Goal: Book appointment/travel/reservation

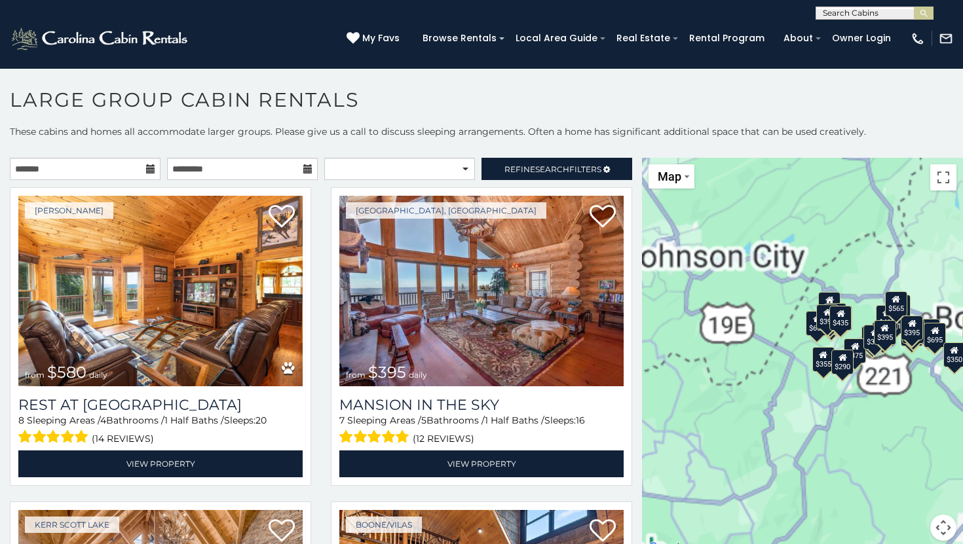
click at [150, 172] on icon at bounding box center [150, 168] width 9 height 9
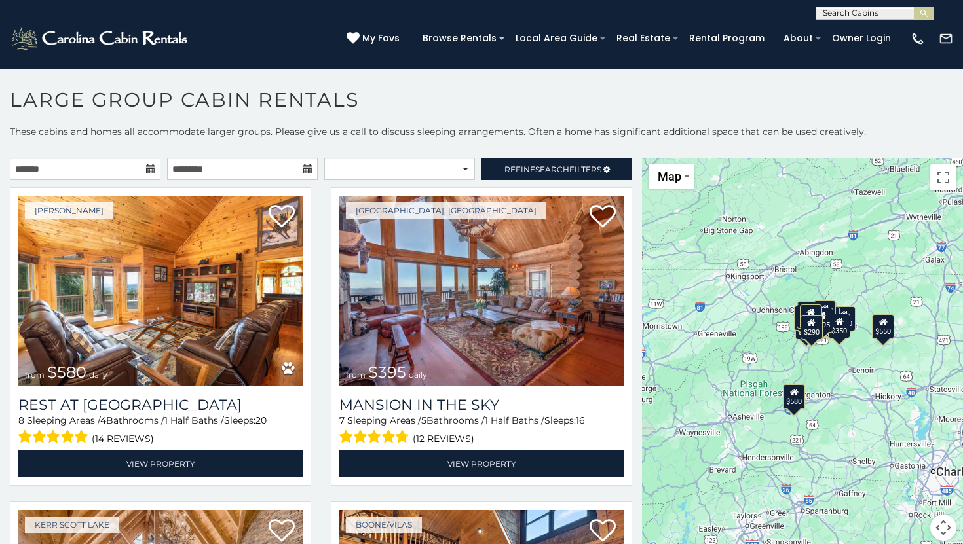
click at [150, 169] on icon at bounding box center [150, 168] width 9 height 9
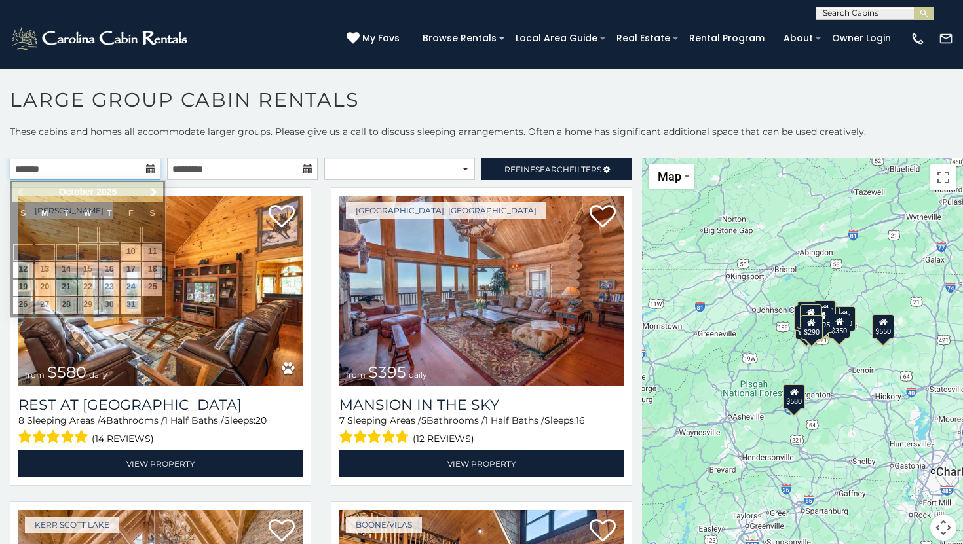
click at [143, 166] on input "text" at bounding box center [85, 169] width 151 height 22
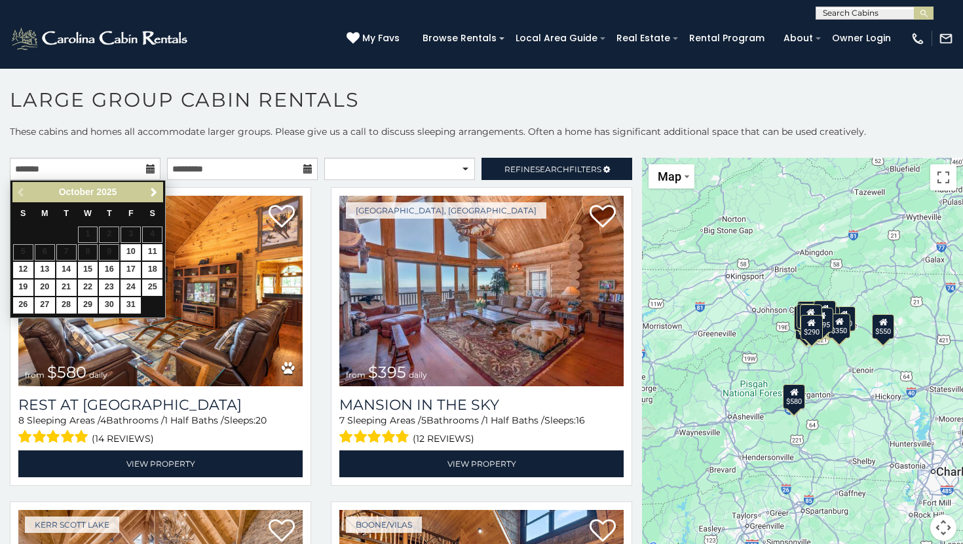
click at [144, 187] on div "Previous Next [DATE]" at bounding box center [87, 192] width 151 height 20
click at [152, 187] on span "Next" at bounding box center [154, 192] width 10 height 10
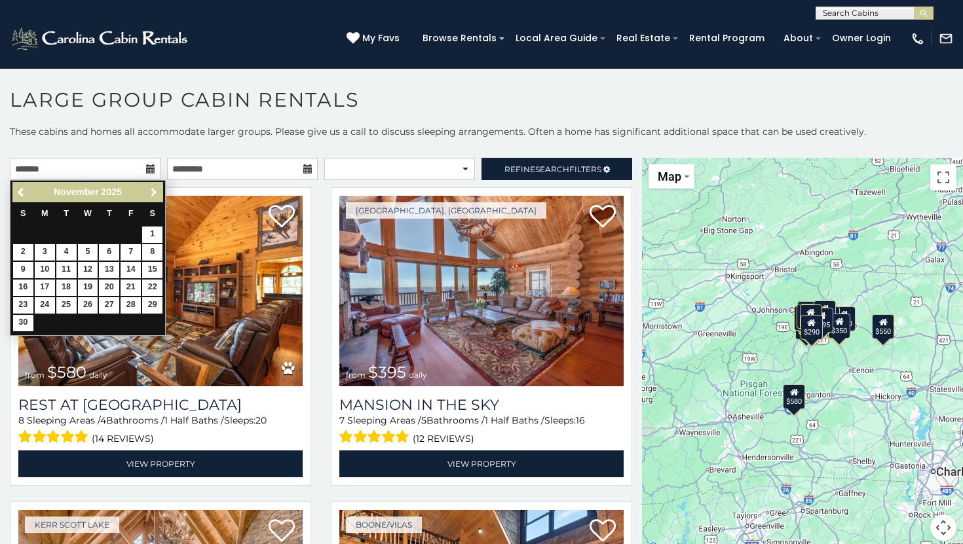
click at [152, 187] on span "Next" at bounding box center [154, 192] width 10 height 10
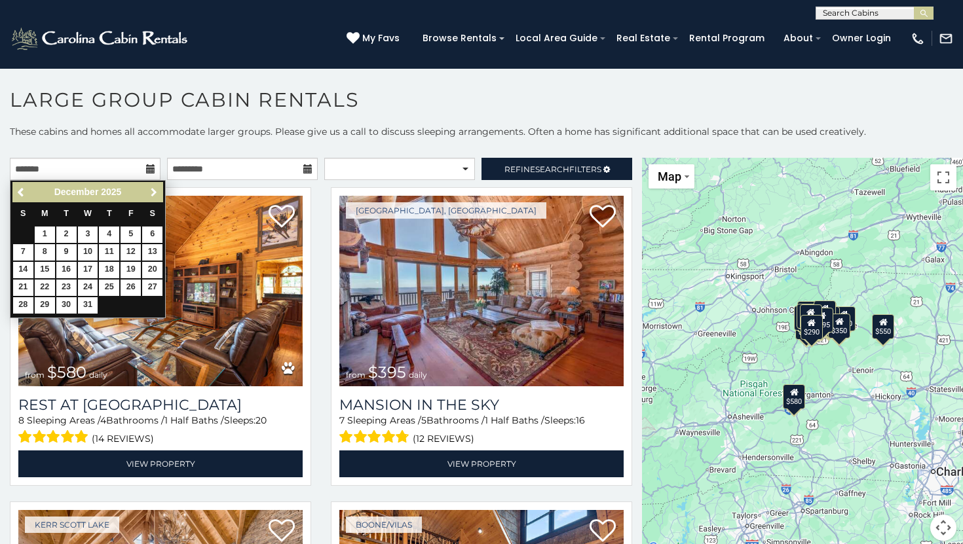
click at [152, 187] on span "Next" at bounding box center [154, 192] width 10 height 10
click at [107, 290] on link "22" at bounding box center [109, 288] width 20 height 16
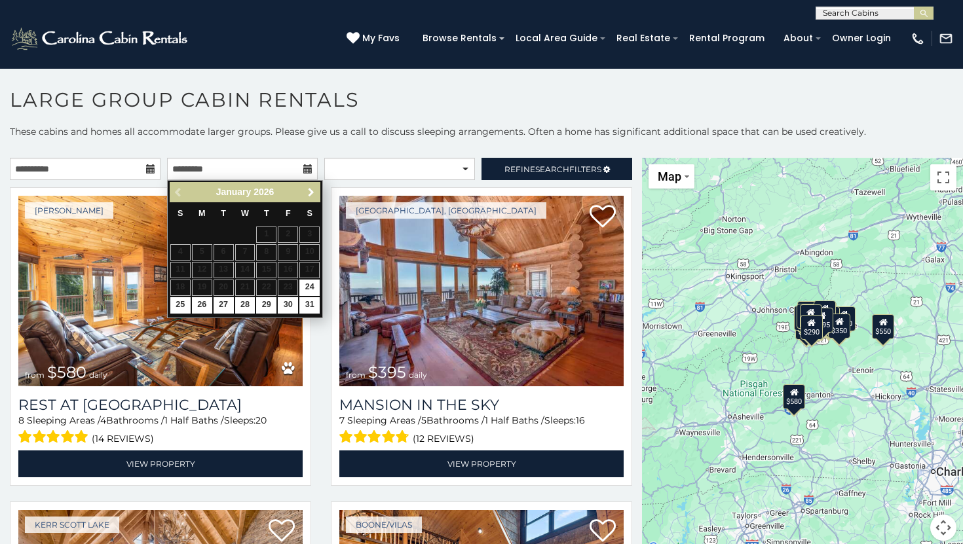
click at [310, 186] on link "Next" at bounding box center [311, 192] width 16 height 16
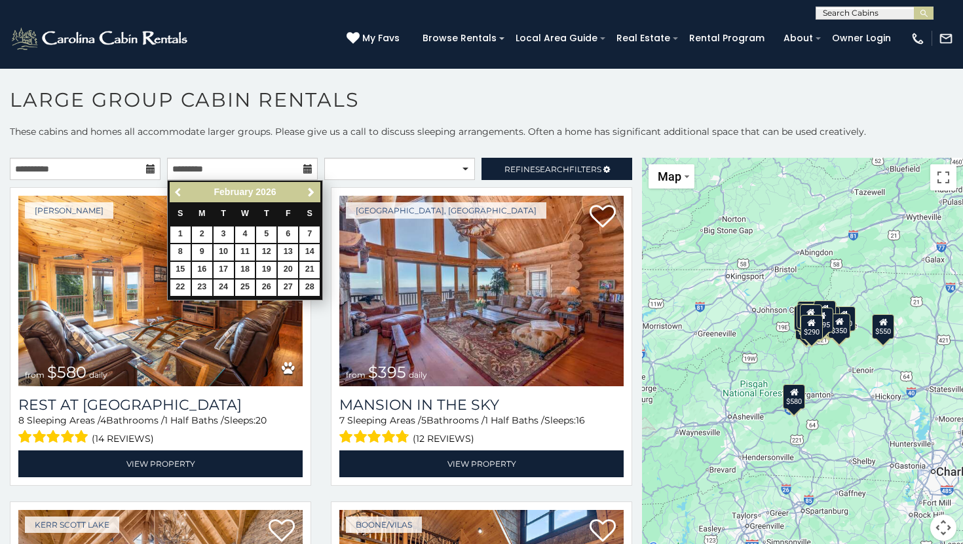
click at [176, 191] on span "Previous" at bounding box center [179, 192] width 10 height 10
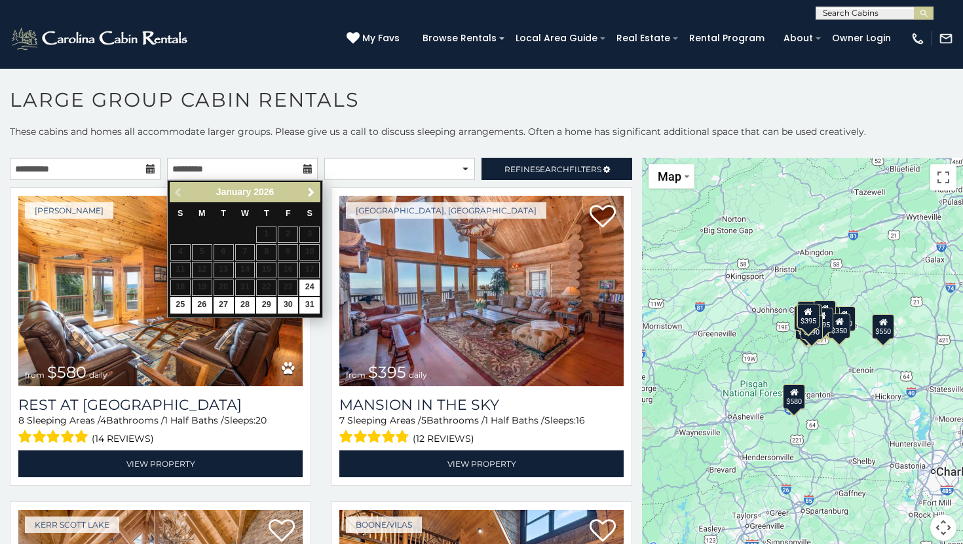
click at [293, 289] on table "S M T W T F S 1 2 3 4 5 6 7 8 9 10 11 12 13 14 15 16 17 18 19 20 21 22 23 24 25…" at bounding box center [245, 258] width 151 height 112
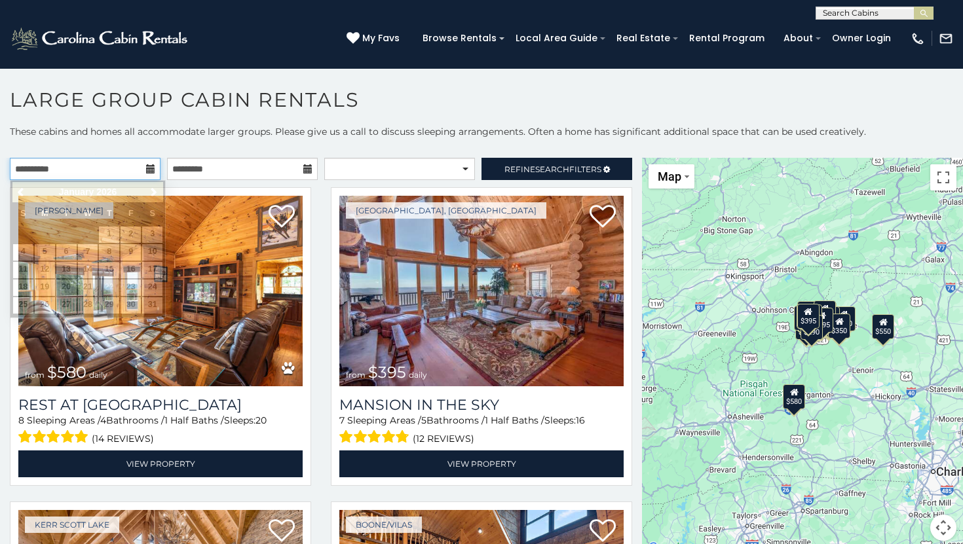
click at [139, 170] on input "**********" at bounding box center [85, 169] width 151 height 22
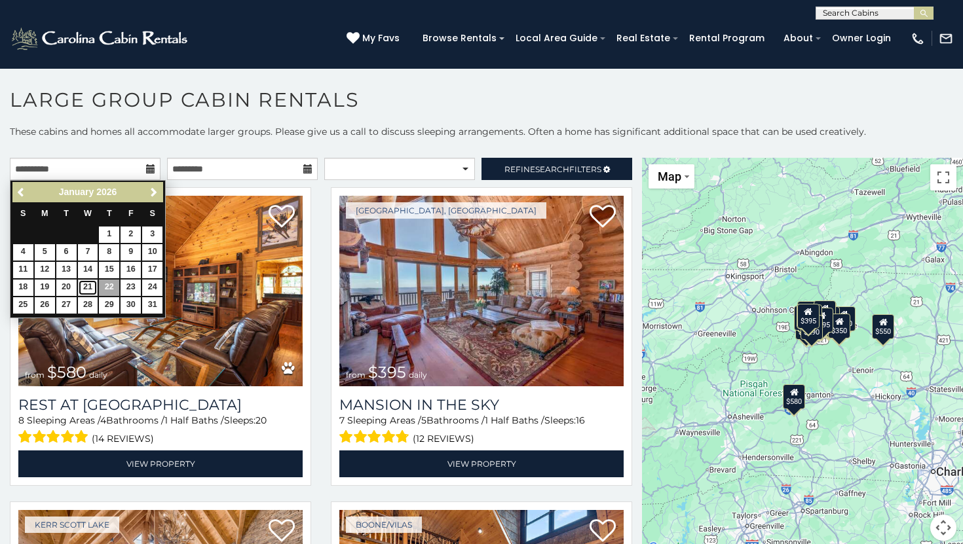
click at [87, 284] on link "21" at bounding box center [88, 288] width 20 height 16
type input "**********"
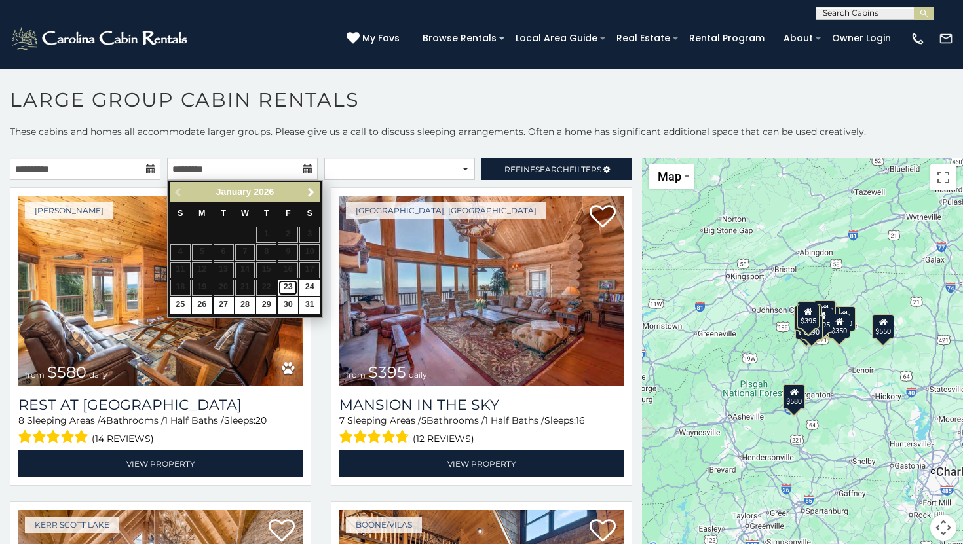
click at [285, 291] on link "23" at bounding box center [288, 288] width 20 height 16
type input "**********"
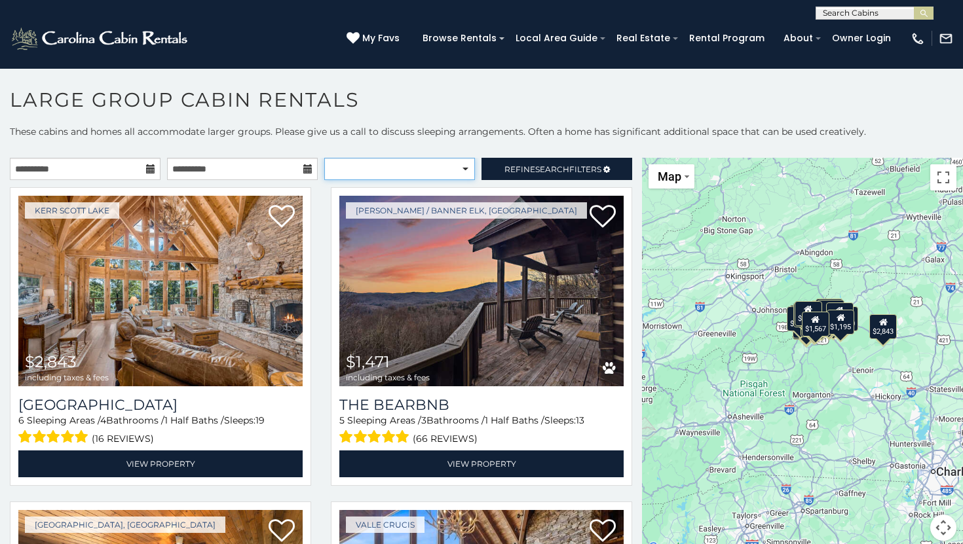
click at [405, 169] on select "**********" at bounding box center [399, 169] width 151 height 22
select select "**********"
click at [324, 158] on select "**********" at bounding box center [399, 169] width 151 height 22
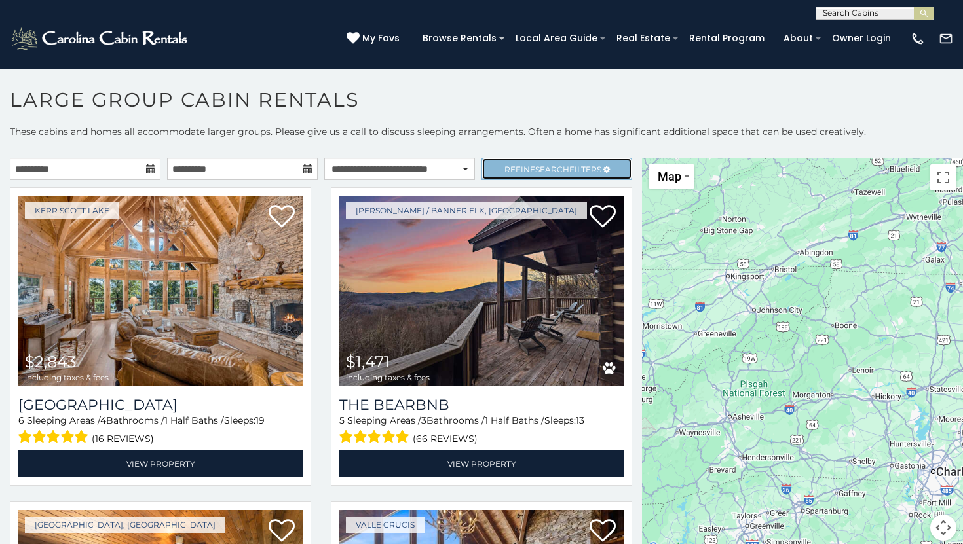
click at [546, 168] on span "Search" at bounding box center [552, 169] width 34 height 10
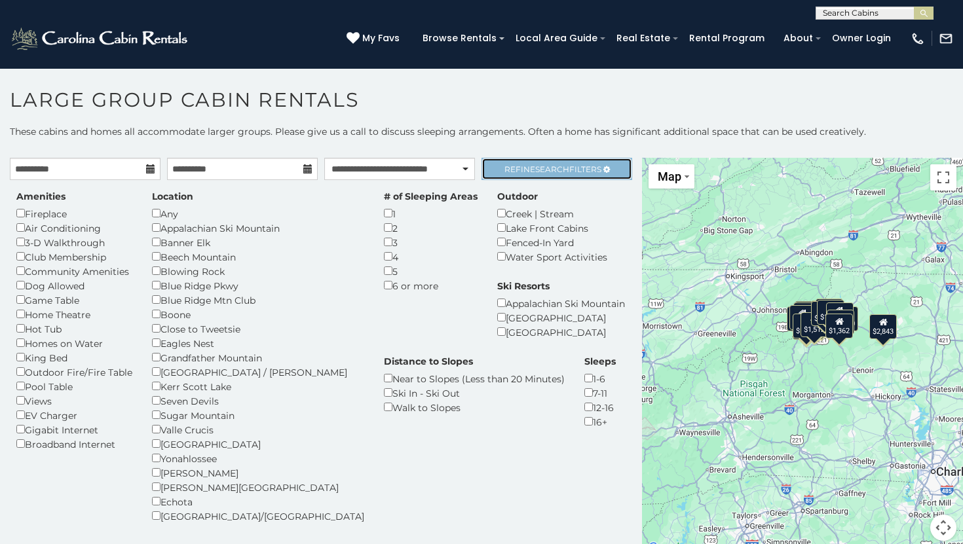
click at [533, 167] on span "Refine Search Filters" at bounding box center [552, 169] width 97 height 10
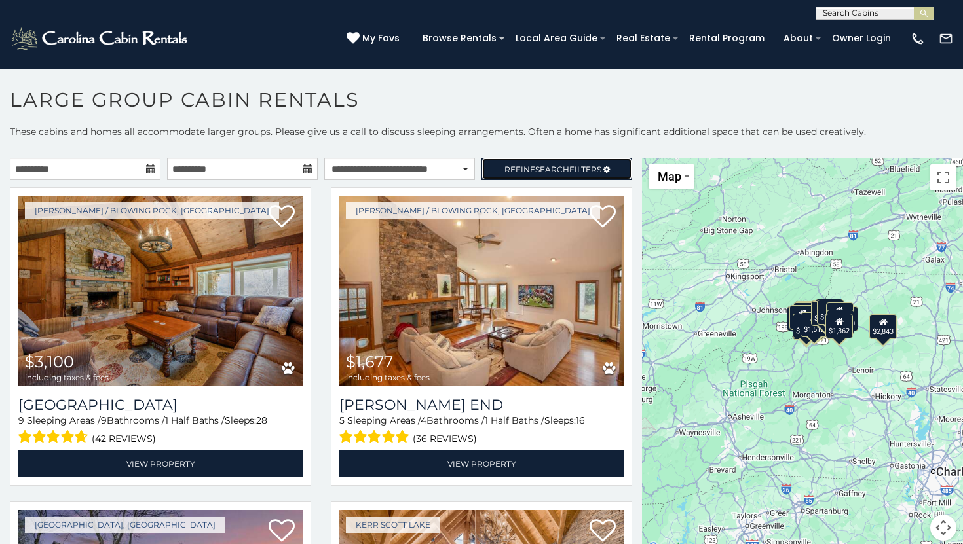
scroll to position [7, 0]
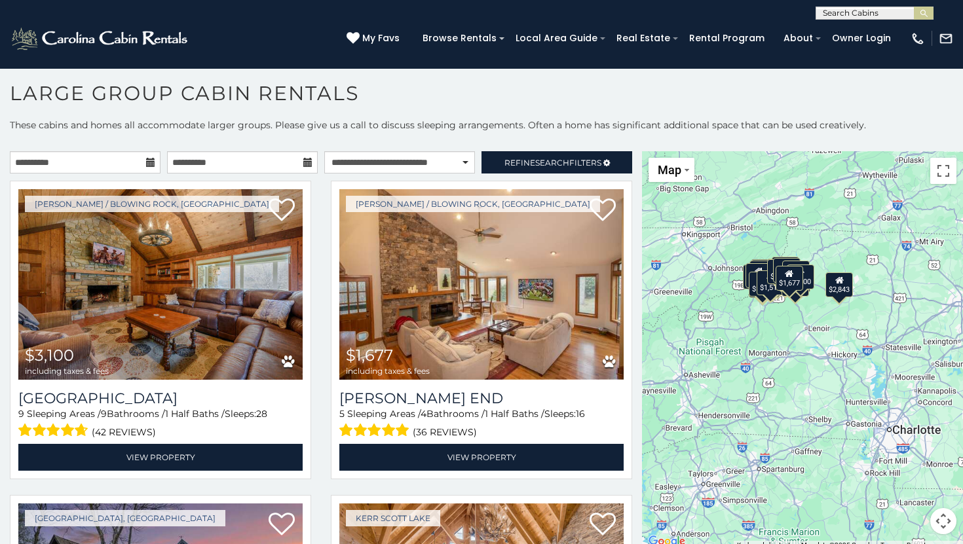
drag, startPoint x: 892, startPoint y: 381, endPoint x: 847, endPoint y: 350, distance: 54.7
click at [847, 350] on div "$3,100 $1,677 $3,536 $2,843 $1,518 $2,034 $1,864 $1,471 $1,574 $2,115 $1,992 $1…" at bounding box center [802, 350] width 321 height 399
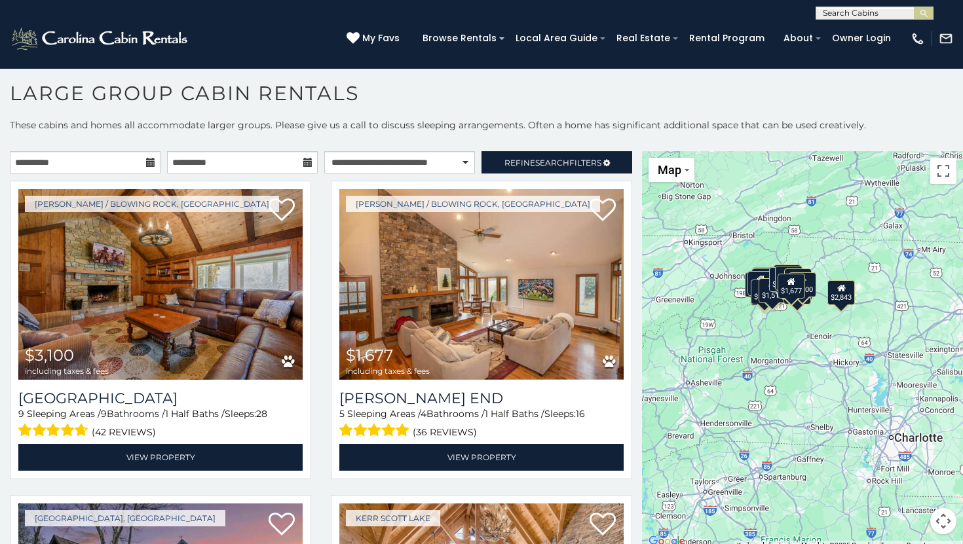
click at [799, 317] on div "$3,100 $1,677 $3,536 $2,843 $1,518 $2,034 $1,864 $1,471 $1,574 $2,115 $1,992 $1…" at bounding box center [802, 350] width 321 height 399
click at [691, 162] on button "Map" at bounding box center [671, 170] width 46 height 24
click at [943, 165] on button "Toggle fullscreen view" at bounding box center [943, 171] width 26 height 26
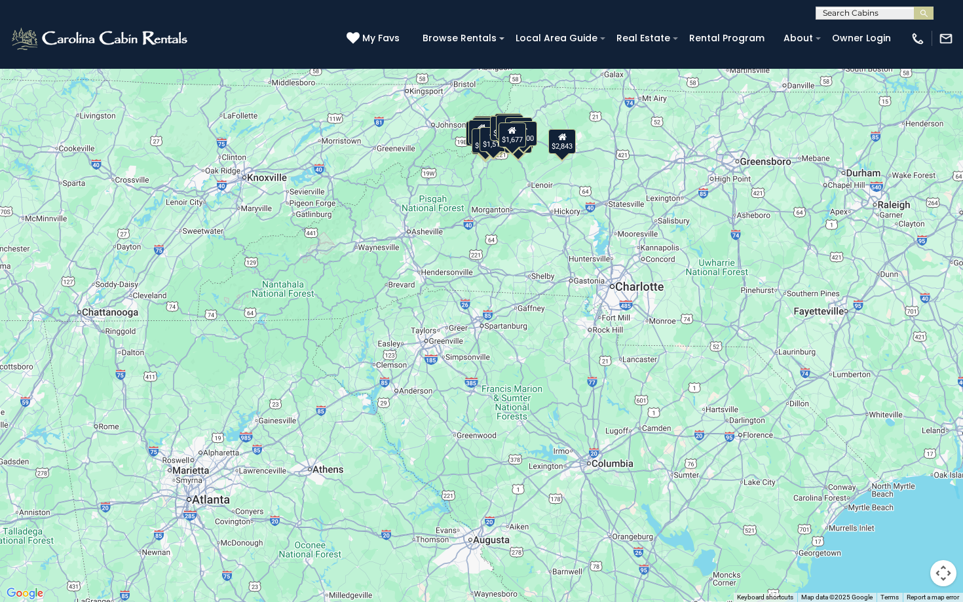
drag, startPoint x: 466, startPoint y: 282, endPoint x: 505, endPoint y: 193, distance: 98.0
click at [505, 193] on div "$3,100 $1,677 $3,536 $2,843 $1,518 $2,034 $1,864 $1,471 $1,574 $2,115 $1,992 $1…" at bounding box center [481, 301] width 963 height 602
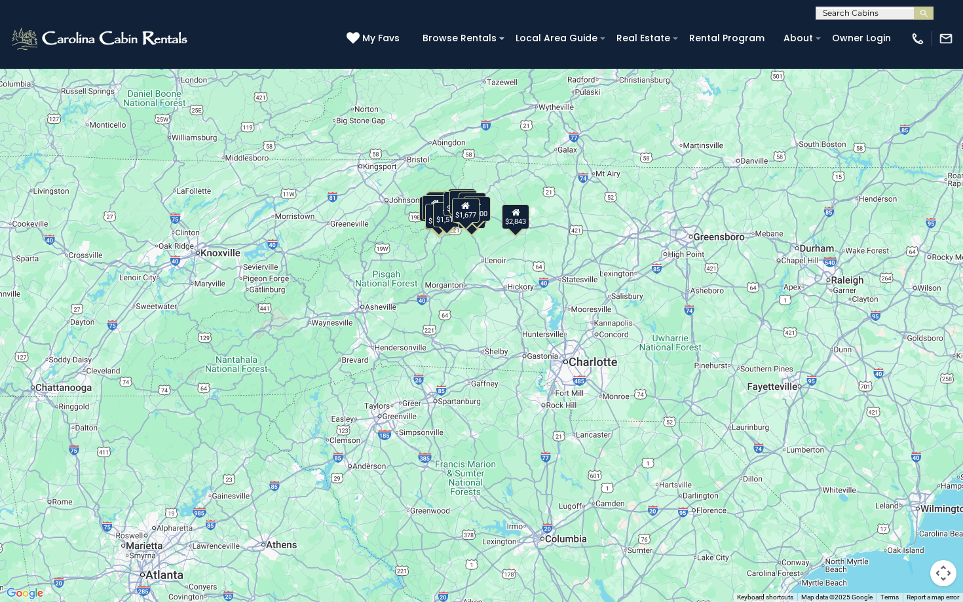
drag, startPoint x: 505, startPoint y: 193, endPoint x: 469, endPoint y: 248, distance: 66.3
click at [469, 248] on div "$3,100 $1,677 $3,536 $2,843 $1,518 $2,034 $1,864 $1,471 $1,574 $2,115 $1,992 $1…" at bounding box center [481, 301] width 963 height 602
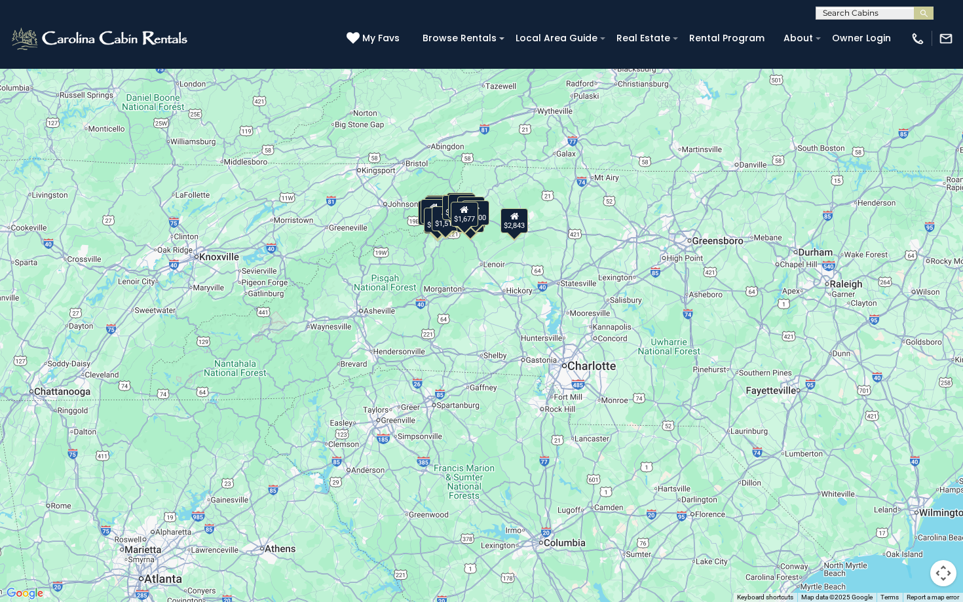
click at [936, 544] on button "Map camera controls" at bounding box center [943, 573] width 26 height 26
click at [910, 508] on button "Zoom in" at bounding box center [910, 507] width 26 height 26
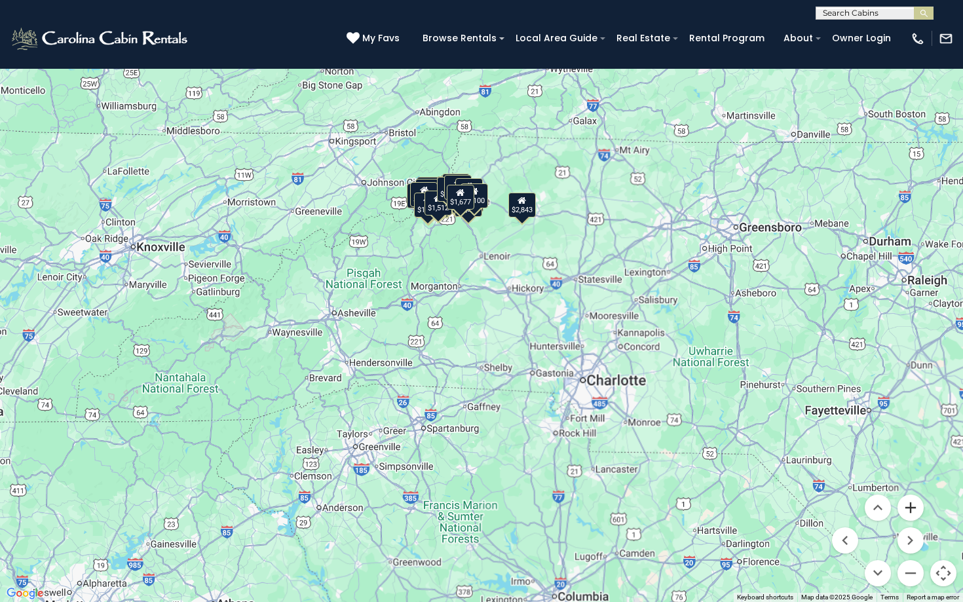
click at [910, 508] on button "Zoom in" at bounding box center [910, 507] width 26 height 26
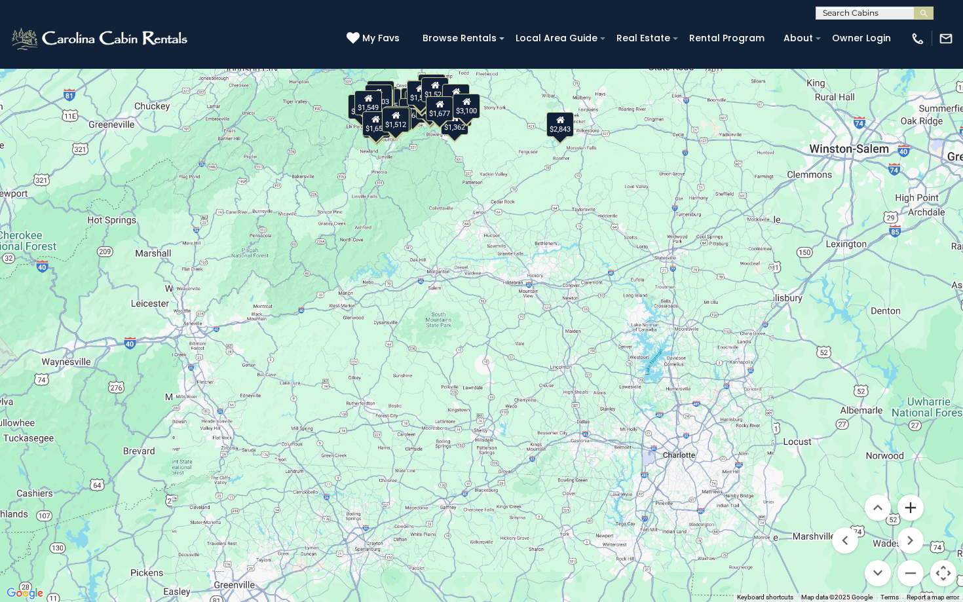
click at [910, 508] on button "Zoom in" at bounding box center [910, 507] width 26 height 26
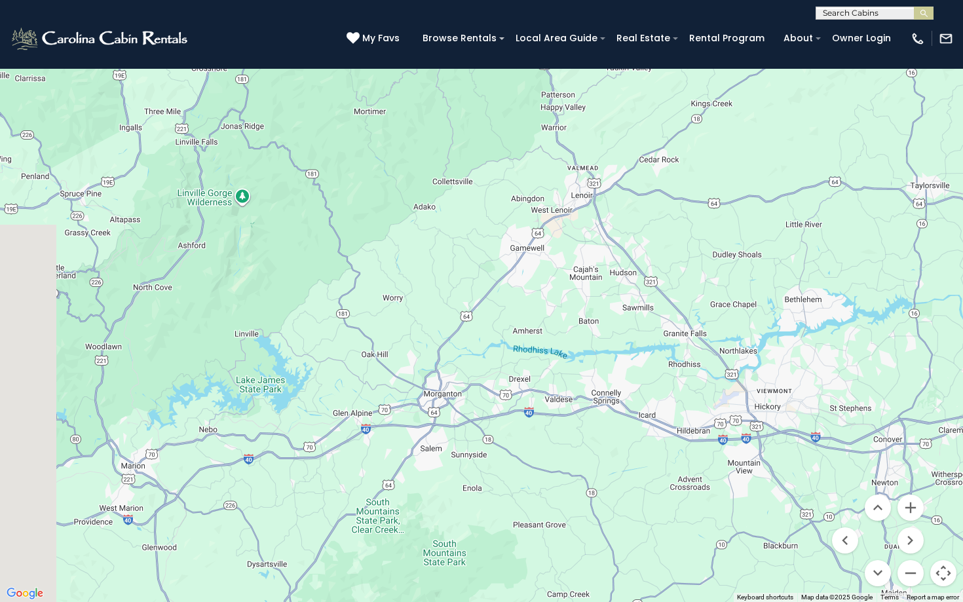
drag, startPoint x: 644, startPoint y: 318, endPoint x: 758, endPoint y: 534, distance: 244.3
click at [758, 532] on div "$3,100 $1,677 $3,536 $2,843 $1,518 $2,034 $1,864 $1,471 $1,574 $2,115 $1,992 $1…" at bounding box center [481, 301] width 963 height 602
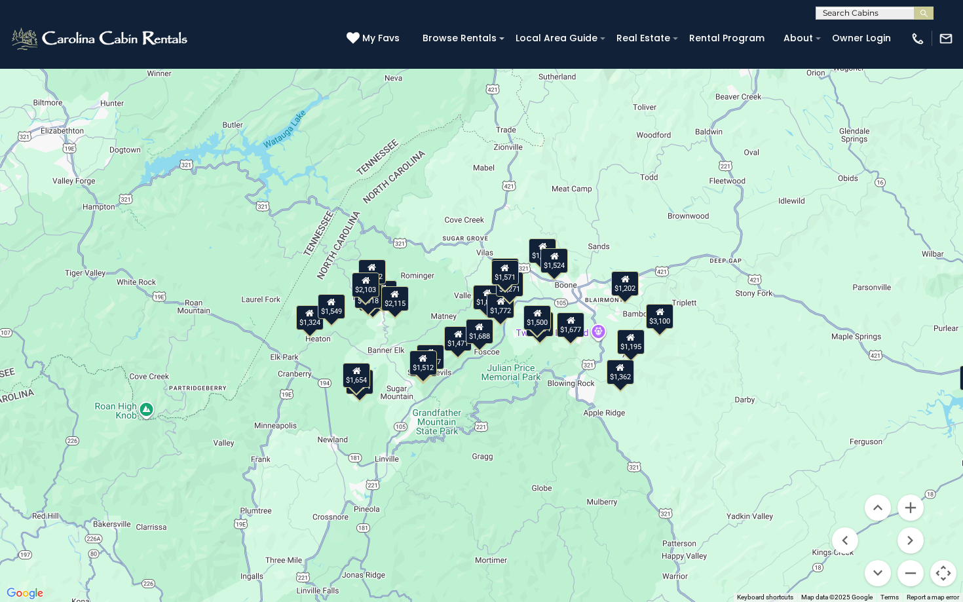
drag, startPoint x: 515, startPoint y: 271, endPoint x: 452, endPoint y: 398, distance: 141.2
click at [452, 398] on div "$3,100 $1,677 $3,536 $2,843 $1,518 $2,034 $1,864 $1,471 $1,574 $2,115 $1,992 $1…" at bounding box center [481, 301] width 963 height 602
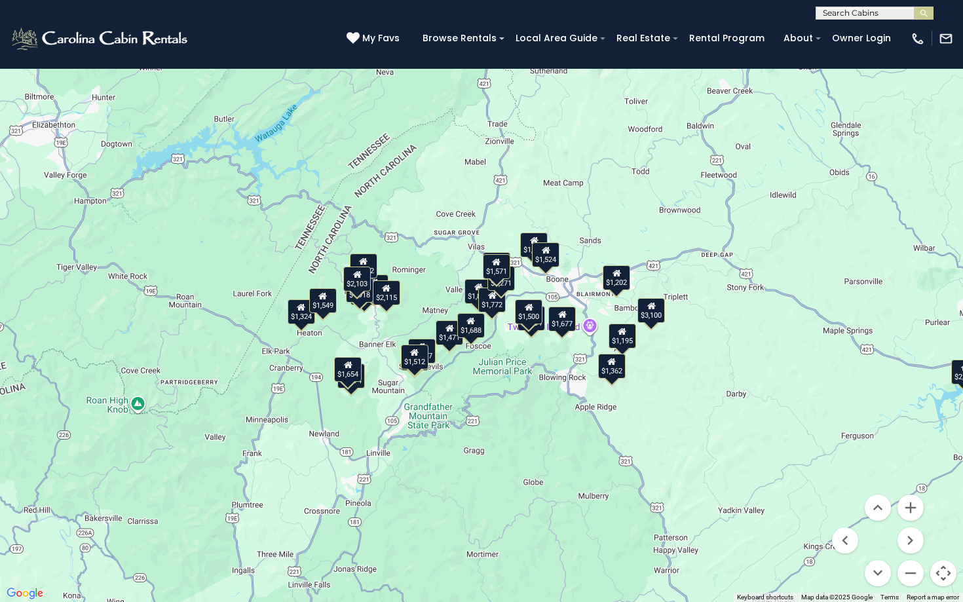
click at [944, 29] on button "Toggle fullscreen view" at bounding box center [943, 20] width 26 height 26
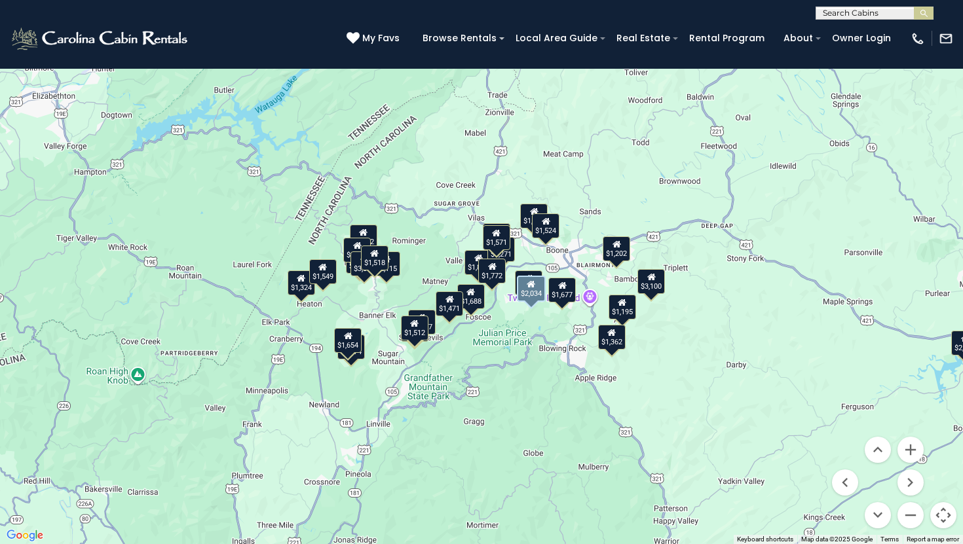
scroll to position [0, 0]
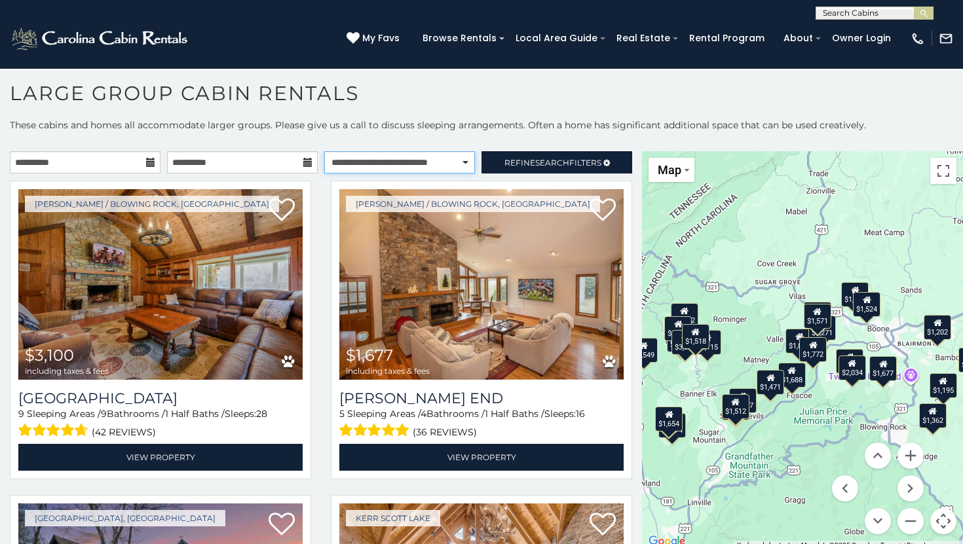
click at [441, 164] on select "**********" at bounding box center [399, 162] width 151 height 22
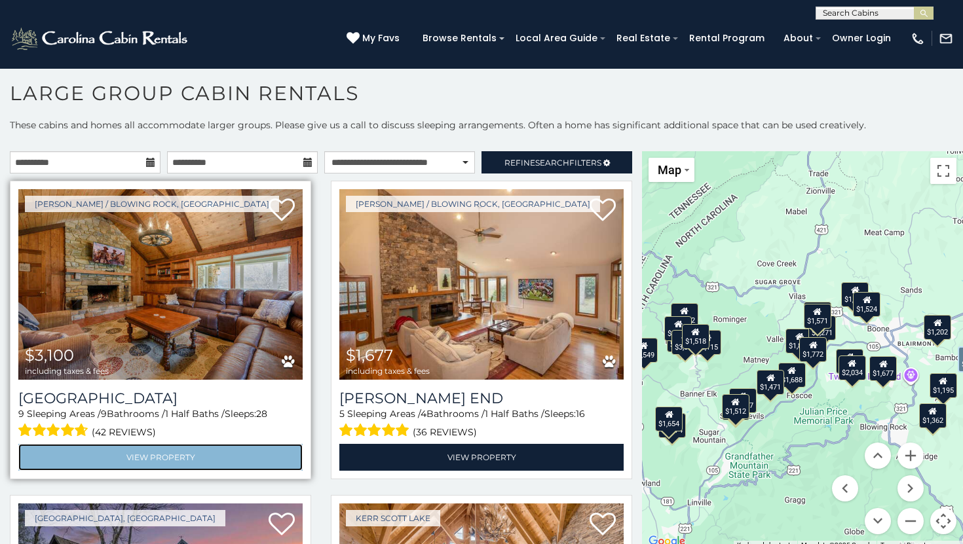
click at [156, 452] on link "View Property" at bounding box center [160, 457] width 284 height 27
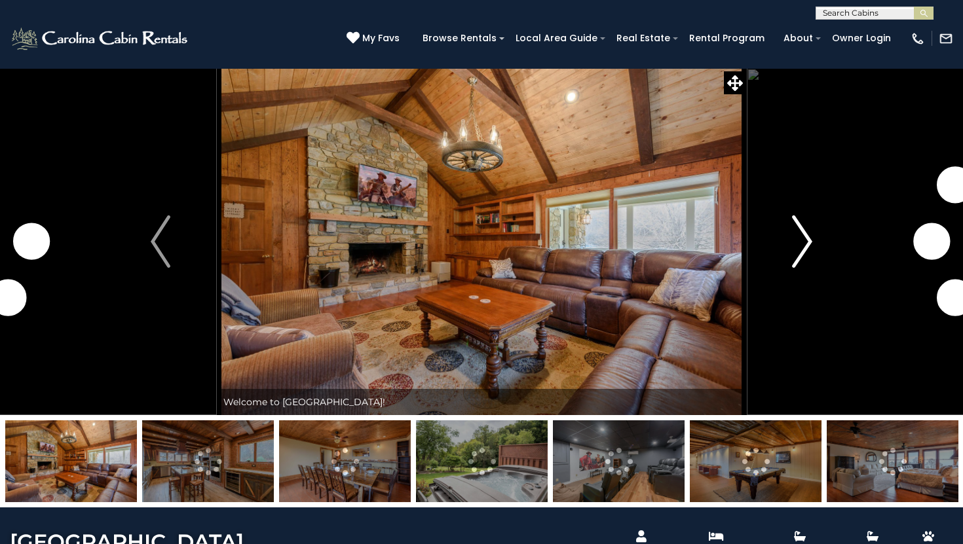
click at [798, 243] on img "Next" at bounding box center [802, 241] width 20 height 52
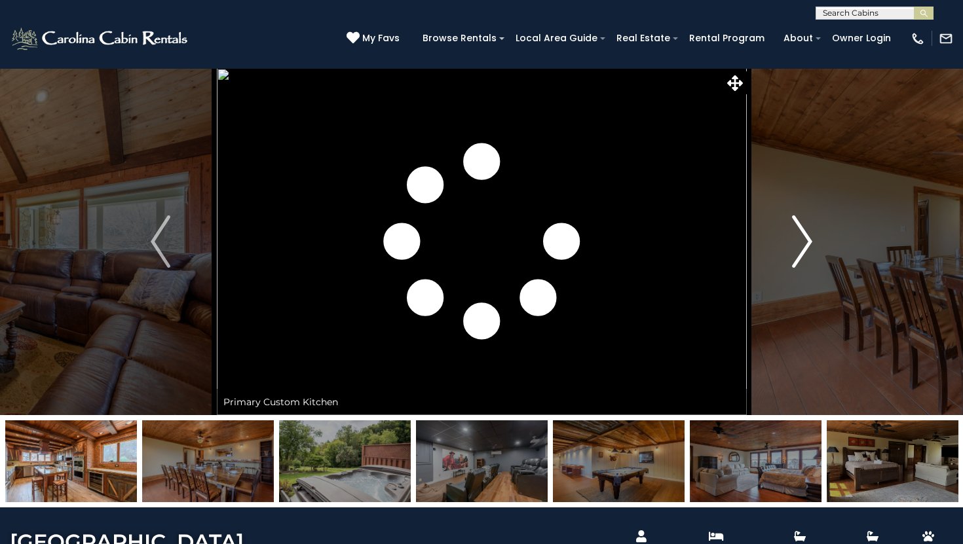
click at [798, 243] on img "Next" at bounding box center [802, 241] width 20 height 52
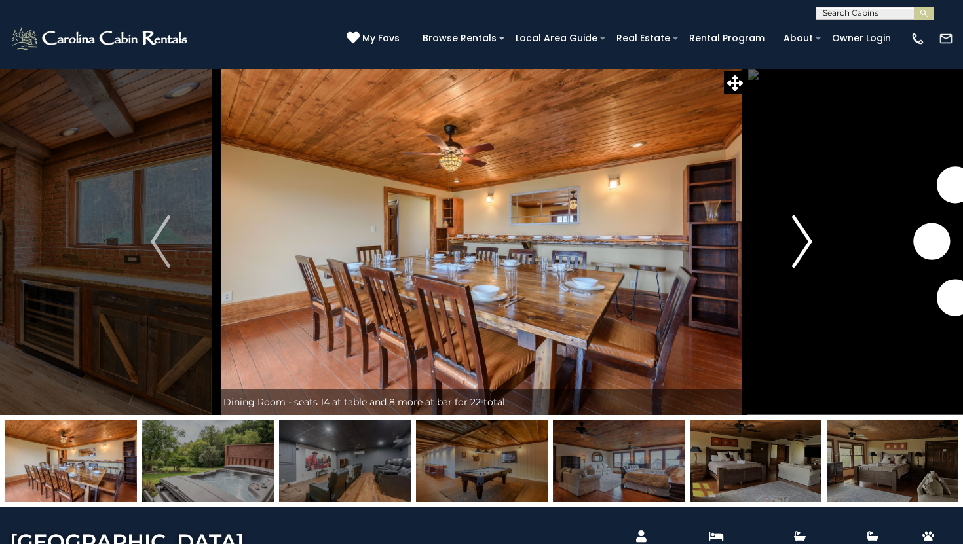
click at [798, 243] on img "Next" at bounding box center [802, 241] width 20 height 52
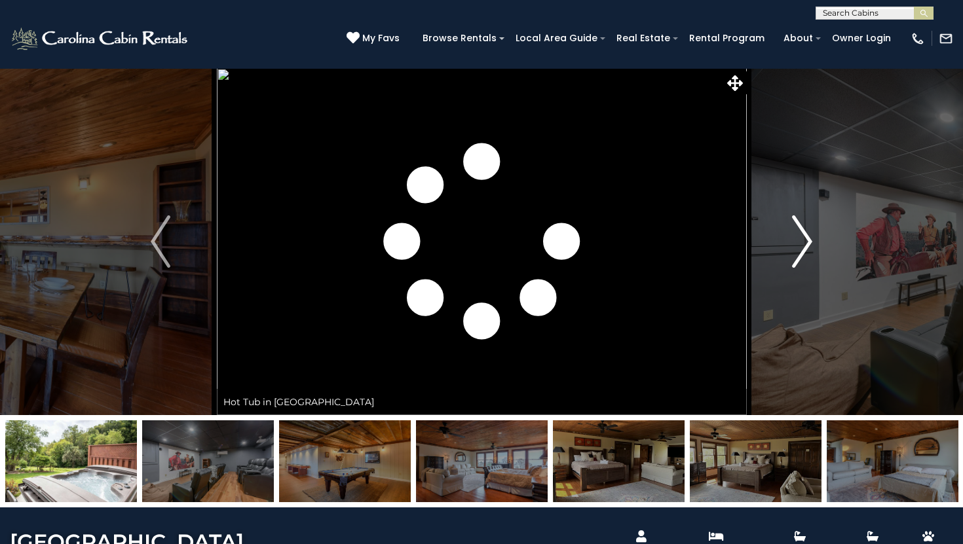
click at [798, 243] on img "Next" at bounding box center [802, 241] width 20 height 52
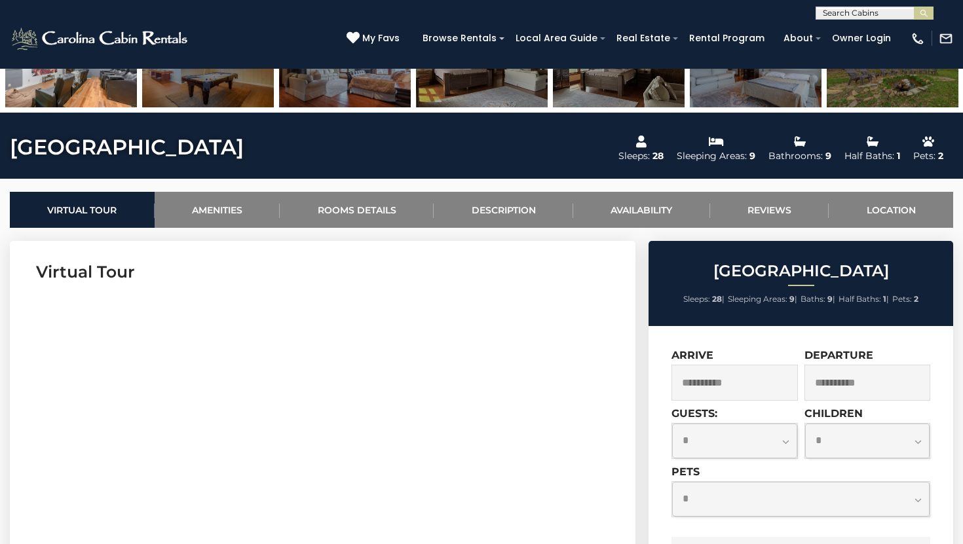
scroll to position [396, 0]
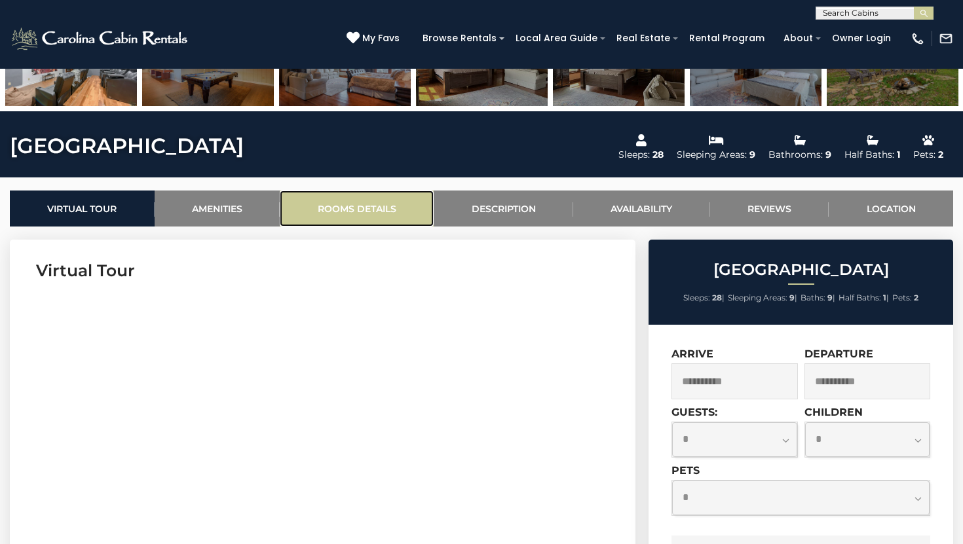
click at [339, 206] on link "Rooms Details" at bounding box center [357, 209] width 154 height 36
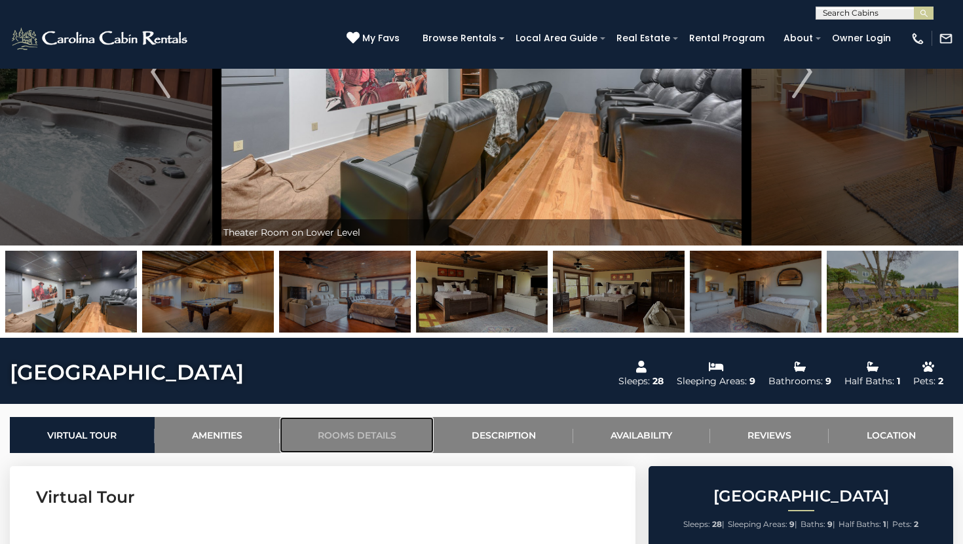
scroll to position [169, 0]
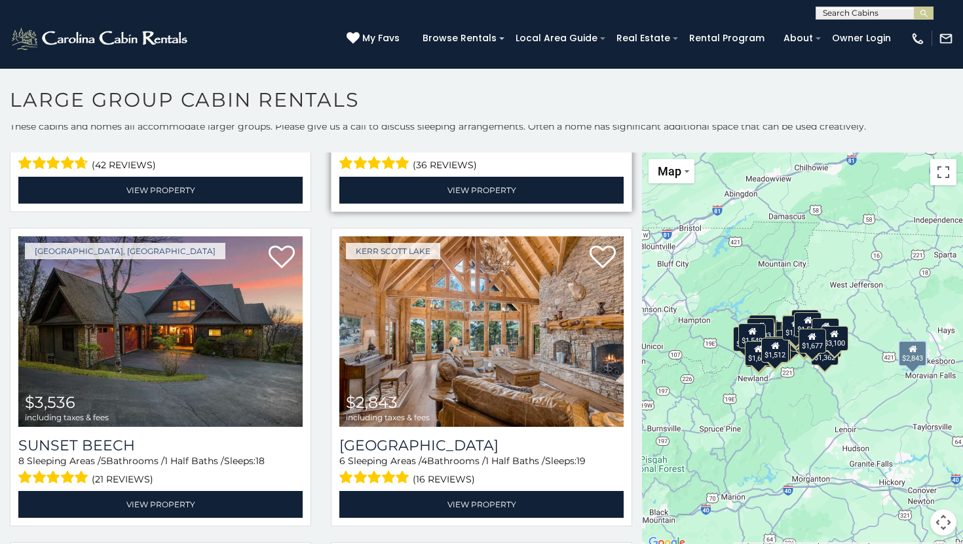
scroll to position [289, 0]
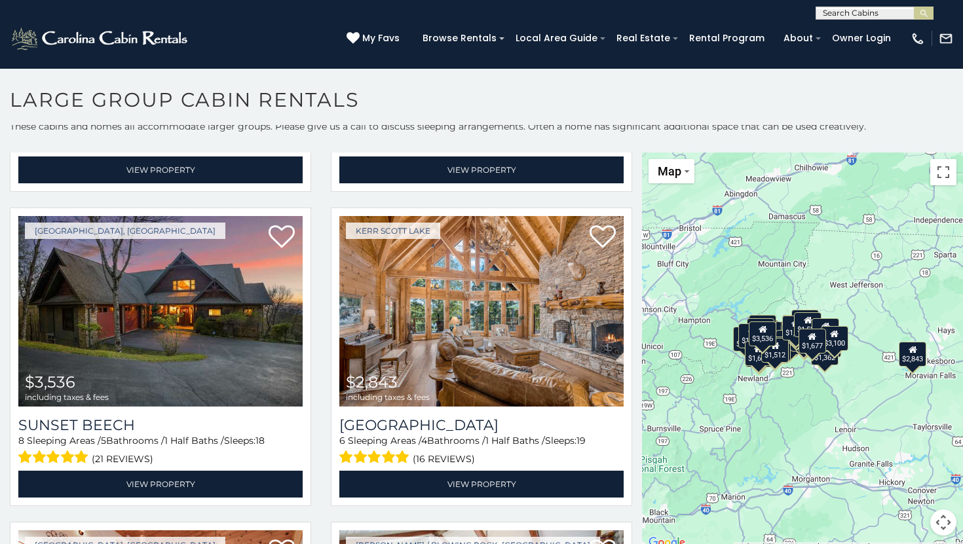
click at [941, 523] on button "Map camera controls" at bounding box center [943, 523] width 26 height 26
click at [916, 456] on button "Zoom in" at bounding box center [910, 457] width 26 height 26
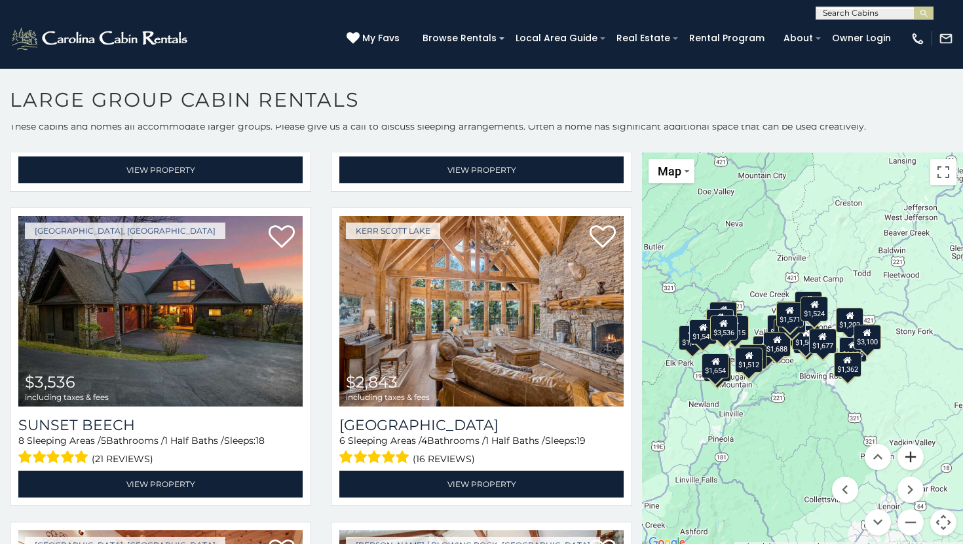
click at [916, 456] on button "Zoom in" at bounding box center [910, 457] width 26 height 26
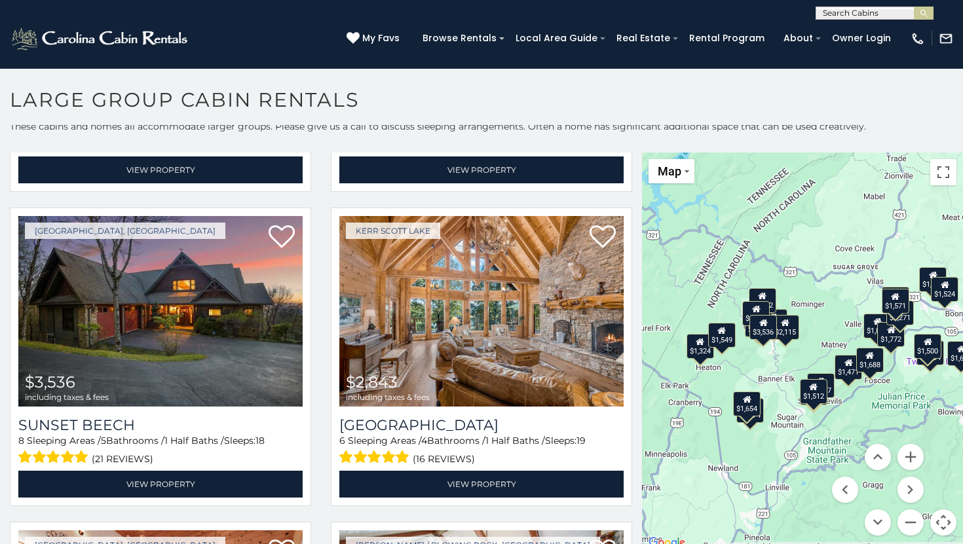
drag, startPoint x: 776, startPoint y: 428, endPoint x: 920, endPoint y: 441, distance: 144.0
click at [920, 441] on div "$3,100 $1,677 $3,536 $2,843 $1,518 $2,034 $1,864 $1,471 $1,574 $2,115 $1,992 $1…" at bounding box center [802, 352] width 321 height 399
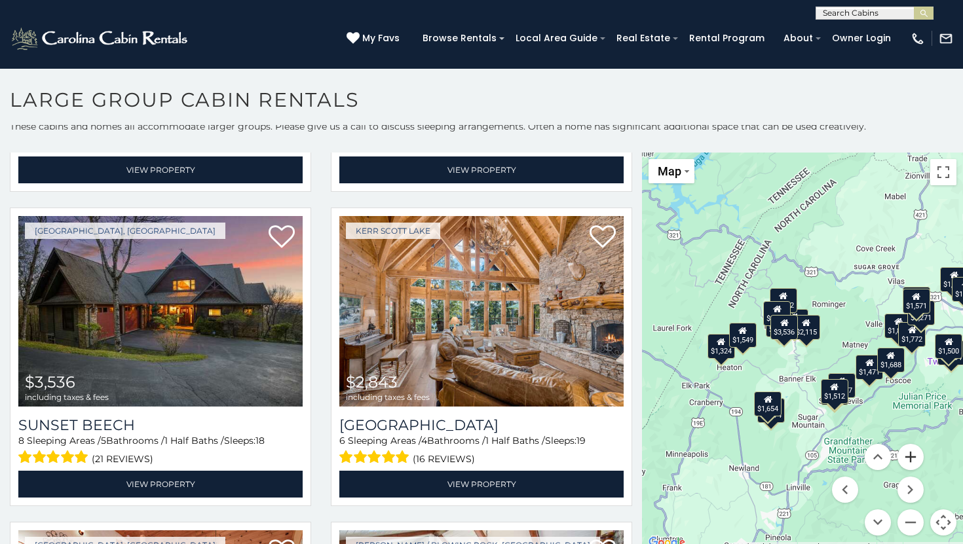
click at [915, 452] on button "Zoom in" at bounding box center [910, 457] width 26 height 26
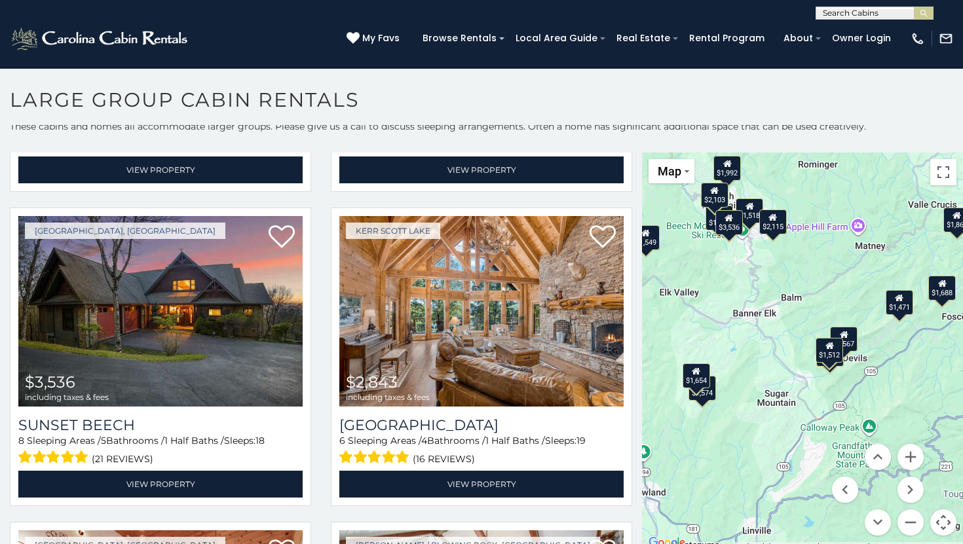
drag, startPoint x: 880, startPoint y: 371, endPoint x: 838, endPoint y: 276, distance: 103.5
click at [838, 276] on div "$3,100 $1,677 $3,536 $2,843 $1,518 $2,034 $1,864 $1,471 $1,574 $2,115 $1,992 $1…" at bounding box center [802, 352] width 321 height 399
